Goal: Task Accomplishment & Management: Use online tool/utility

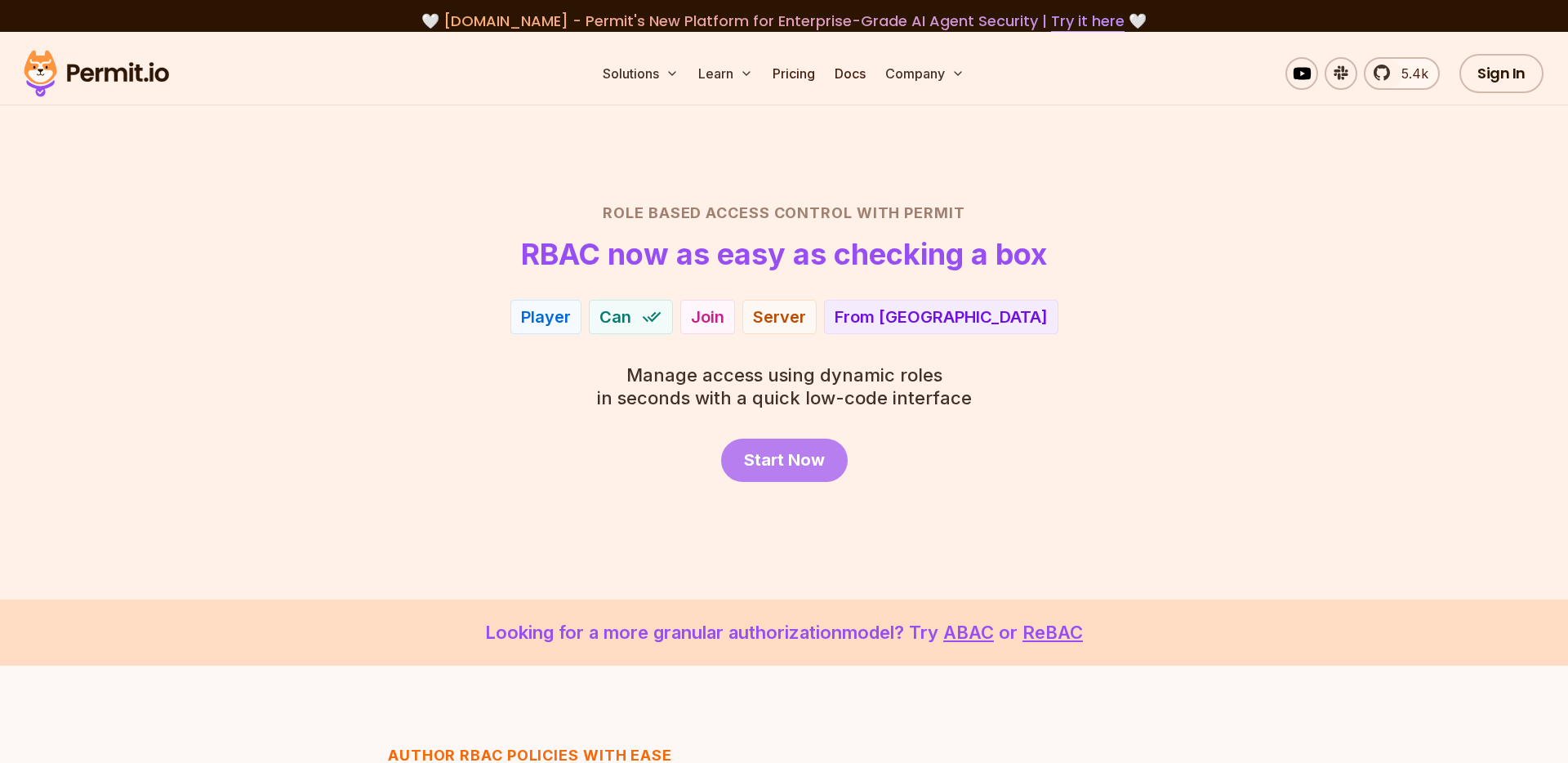
click at [822, 471] on span "Start Now" at bounding box center [784, 459] width 81 height 23
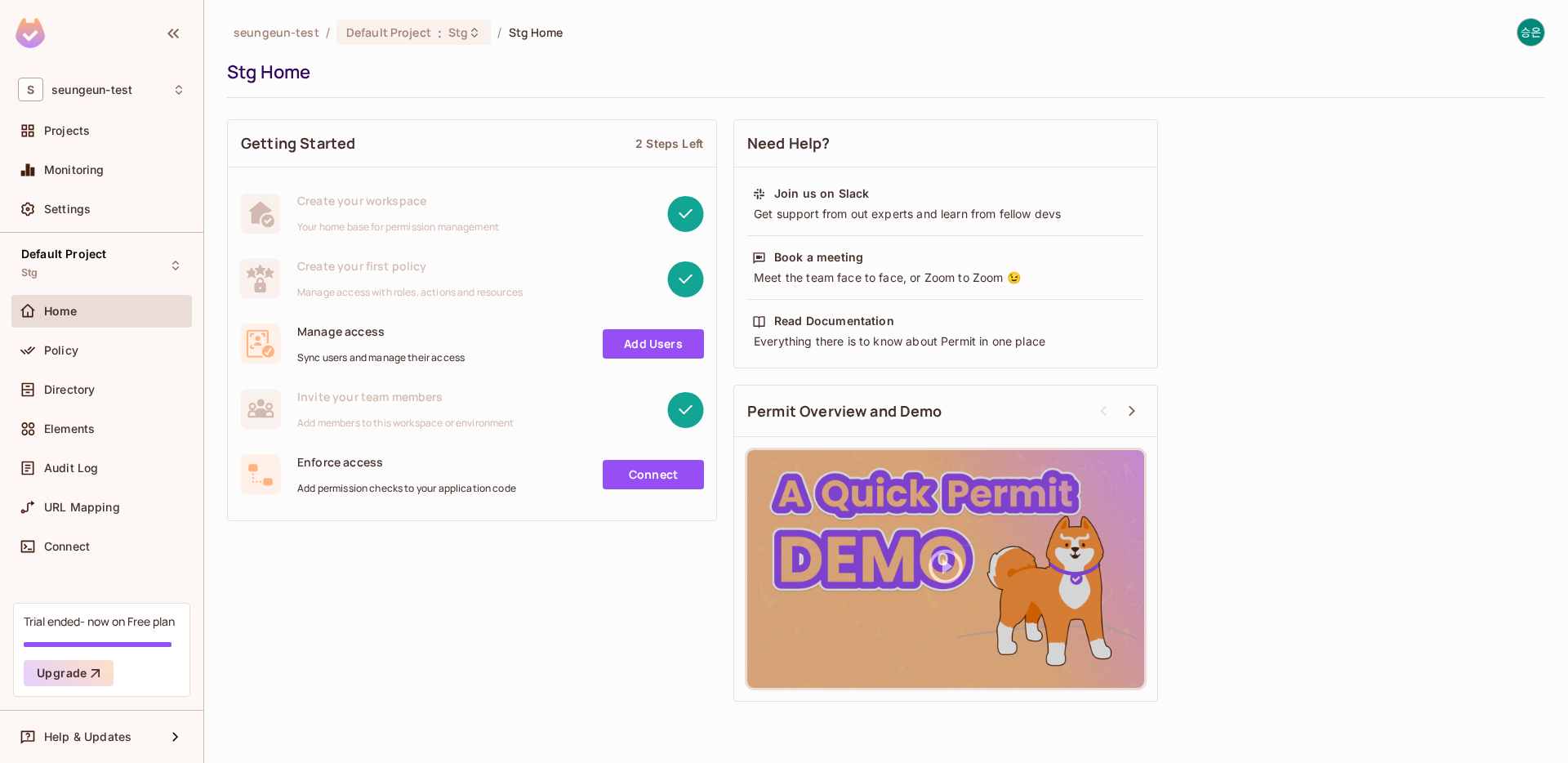
click at [88, 326] on div "Home" at bounding box center [102, 311] width 180 height 33
click at [86, 353] on div "Policy" at bounding box center [114, 351] width 141 height 13
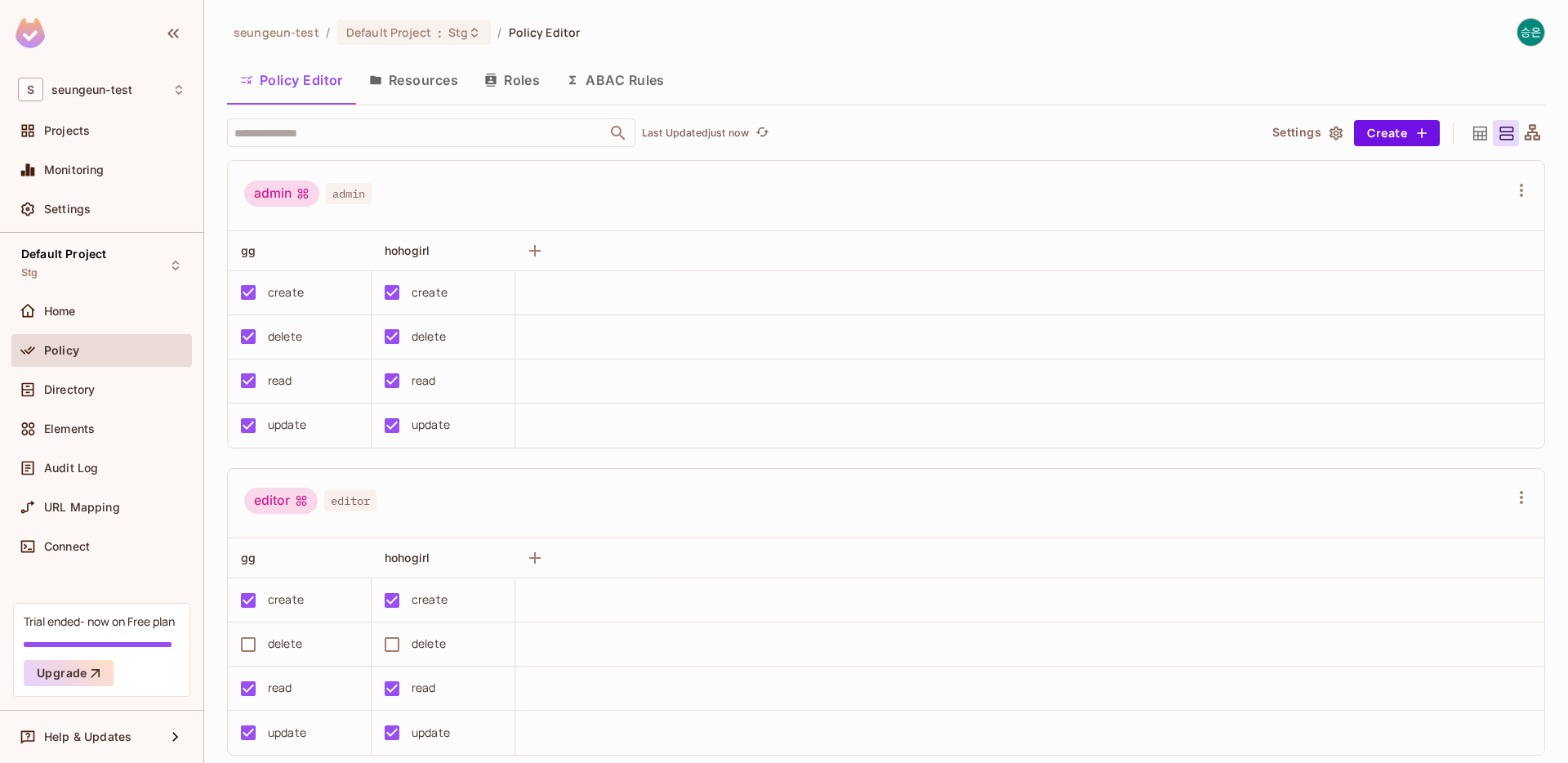
click at [413, 99] on button "Resources" at bounding box center [414, 79] width 115 height 41
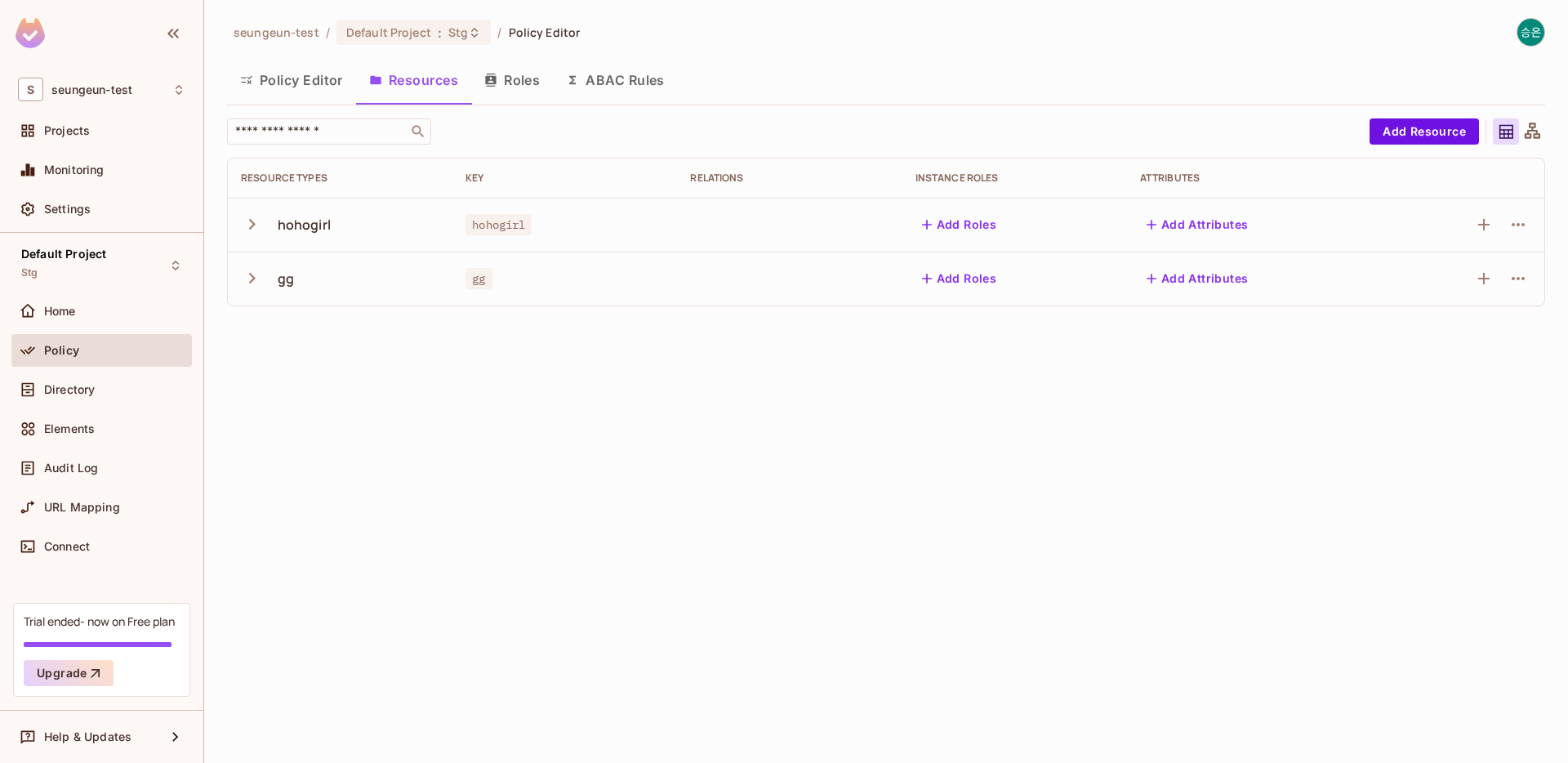
click at [231, 219] on td "hohogirl" at bounding box center [340, 225] width 224 height 54
click at [240, 219] on td "hohogirl" at bounding box center [340, 225] width 224 height 54
click at [243, 222] on icon "button" at bounding box center [252, 224] width 22 height 22
click at [245, 225] on icon "button" at bounding box center [252, 224] width 22 height 22
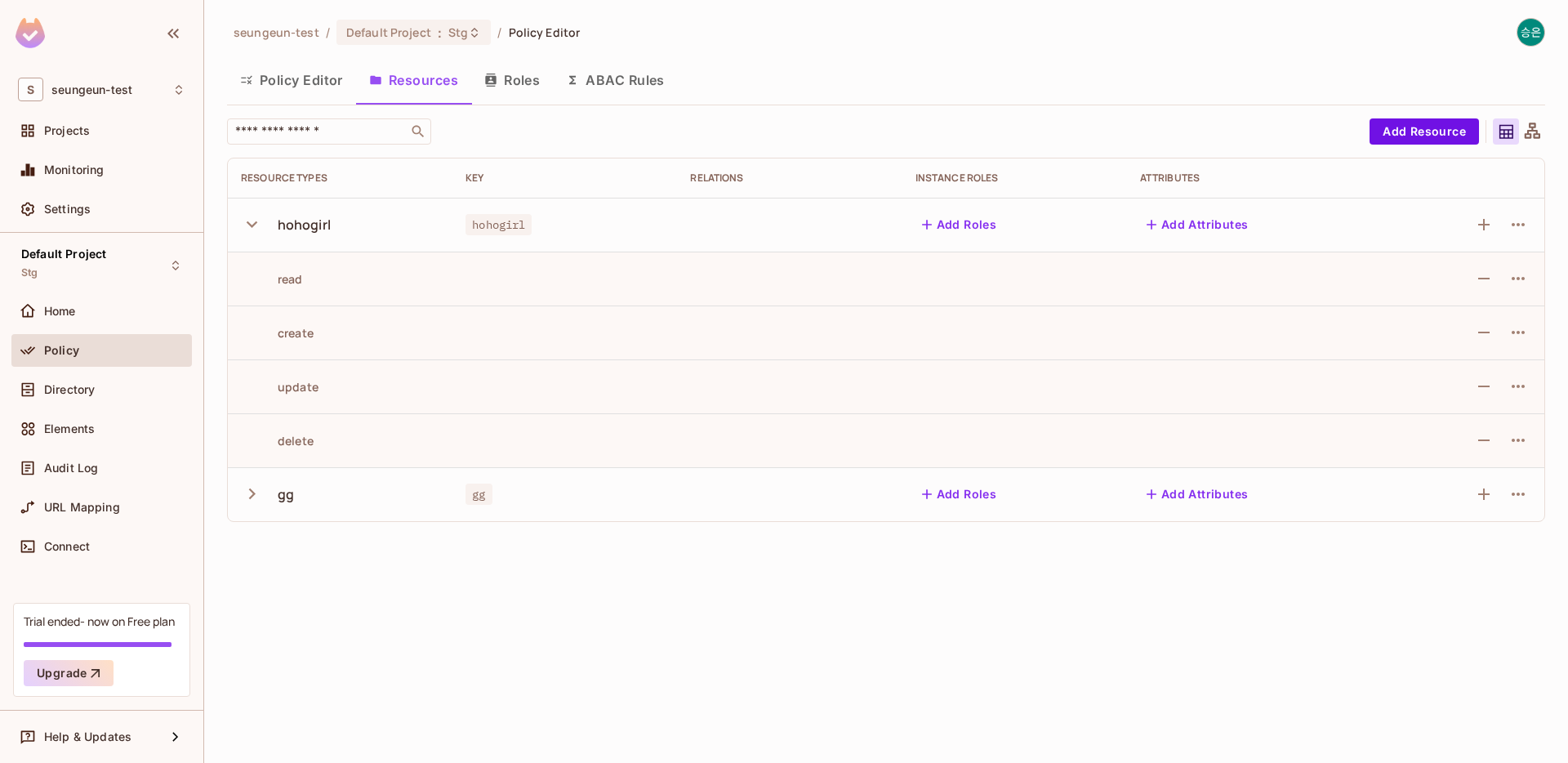
click at [245, 225] on icon "button" at bounding box center [252, 224] width 22 height 22
click at [324, 78] on button "Policy Editor" at bounding box center [291, 79] width 129 height 41
